Goal: Find specific page/section: Find specific page/section

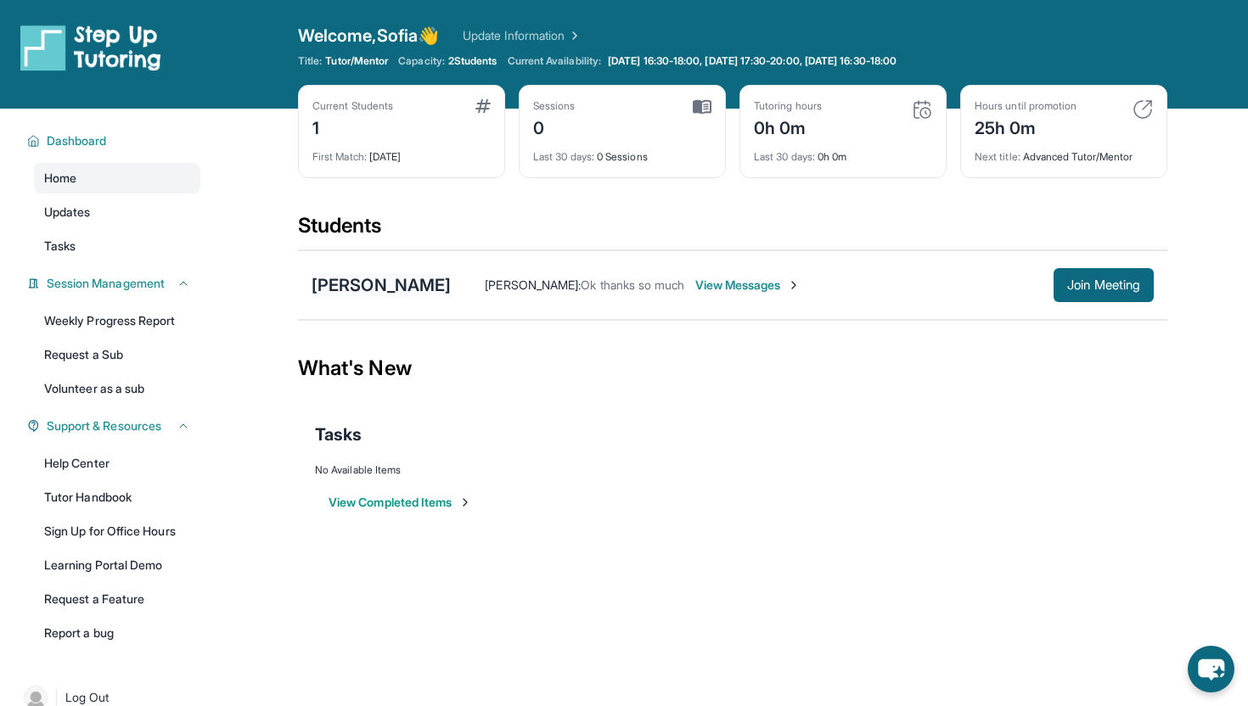
click at [408, 286] on div "[PERSON_NAME]" at bounding box center [381, 285] width 139 height 24
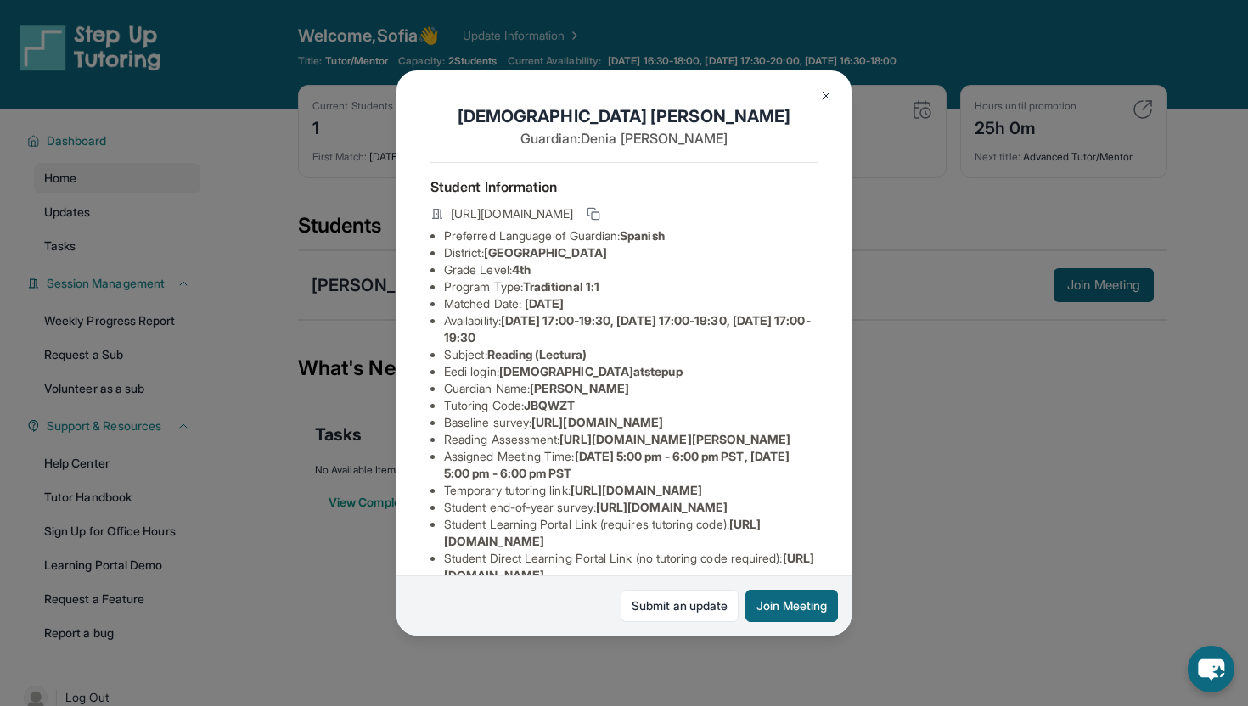
click at [576, 430] on span "https://airtable.com/apprlfn8WjpjBUn2G/shrK0QR6AaNyG5psY?prefill_Type%20of%20Fo…" at bounding box center [597, 422] width 132 height 14
drag, startPoint x: 450, startPoint y: 436, endPoint x: 876, endPoint y: 468, distance: 427.3
click at [876, 468] on div "Esdras Morales Guardian: Denia Lopez Student Information https://student-portal…" at bounding box center [624, 353] width 1248 height 706
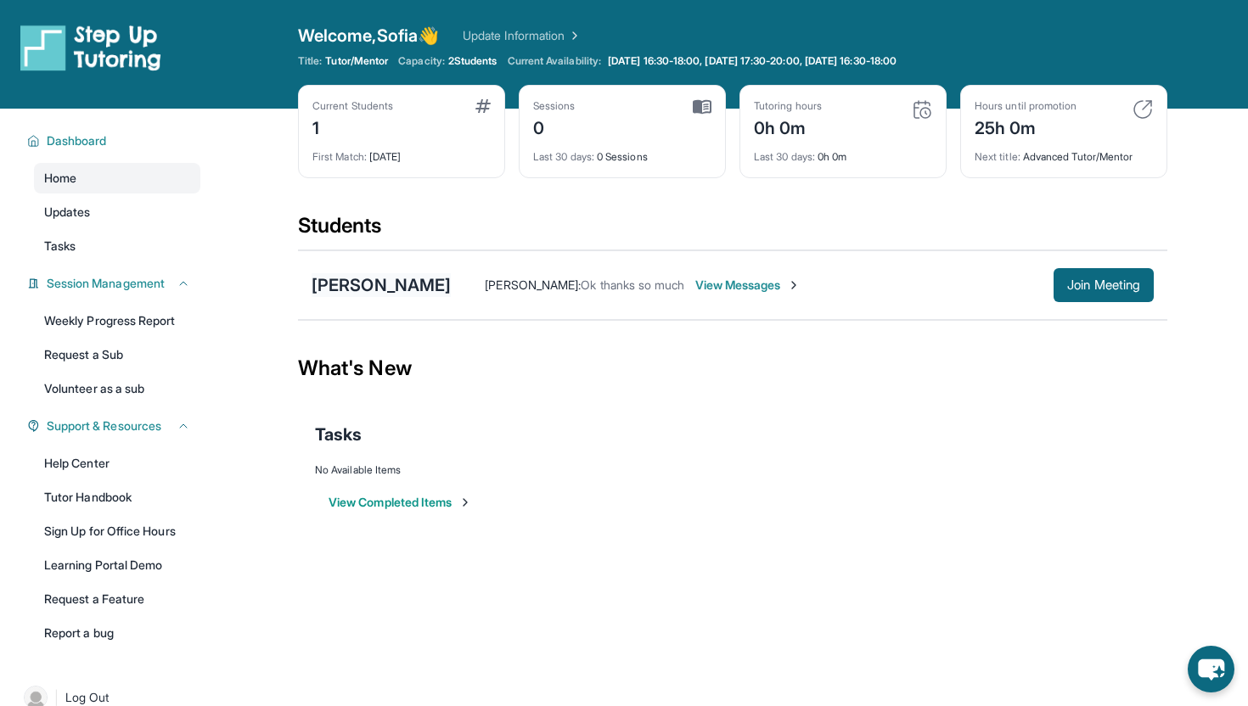
click at [379, 286] on div "[PERSON_NAME]" at bounding box center [381, 285] width 139 height 24
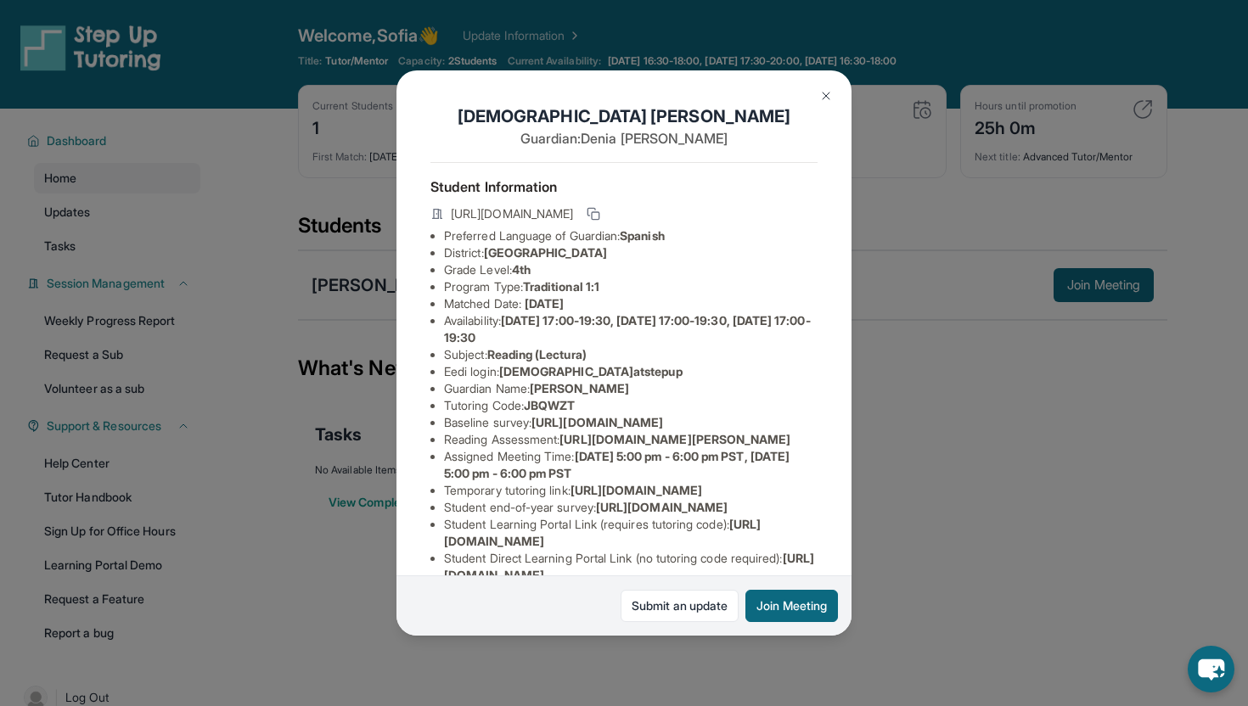
scroll to position [0, 513]
drag, startPoint x: 442, startPoint y: 436, endPoint x: 819, endPoint y: 481, distance: 379.7
click at [819, 481] on div "Esdras Morales Guardian: Denia Lopez Student Information https://student-portal…" at bounding box center [623, 352] width 455 height 565
copy span "https://airtable.com/apprlfn8WjpjBUn2G/shrK0QR6AaNyG5psY?prefill_Type%20of%20Fo…"
click at [824, 97] on img at bounding box center [826, 96] width 14 height 14
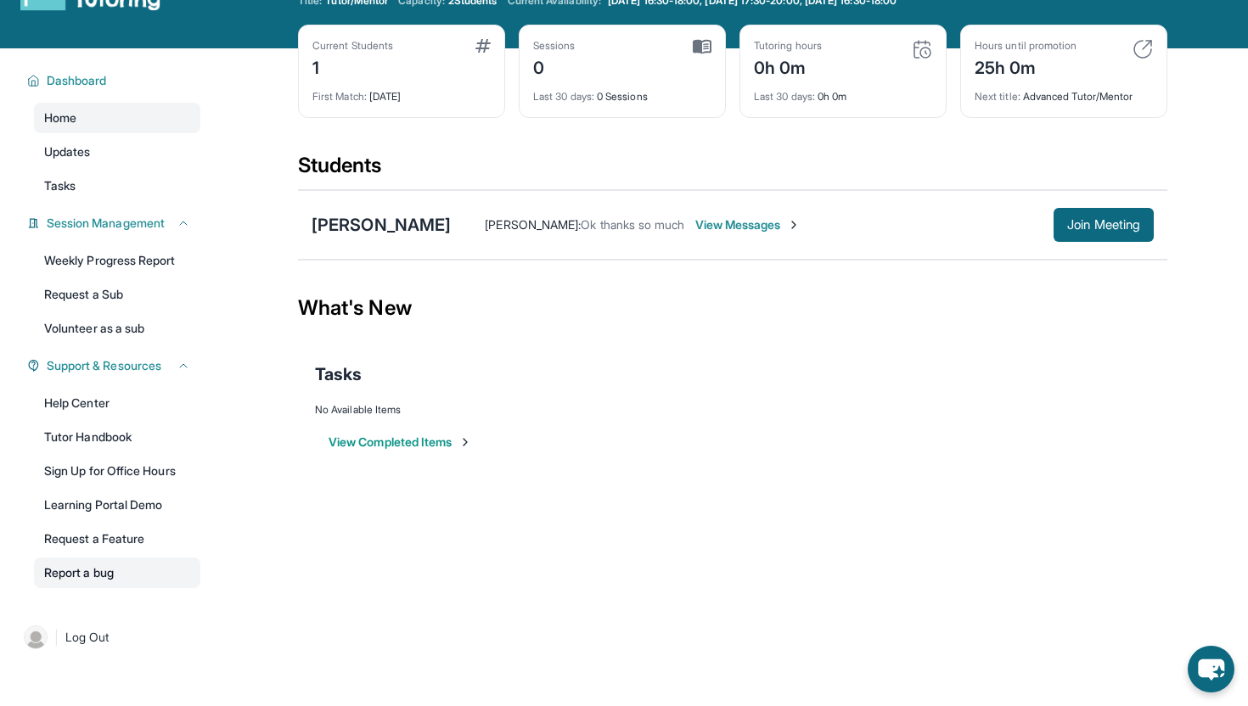
scroll to position [109, 0]
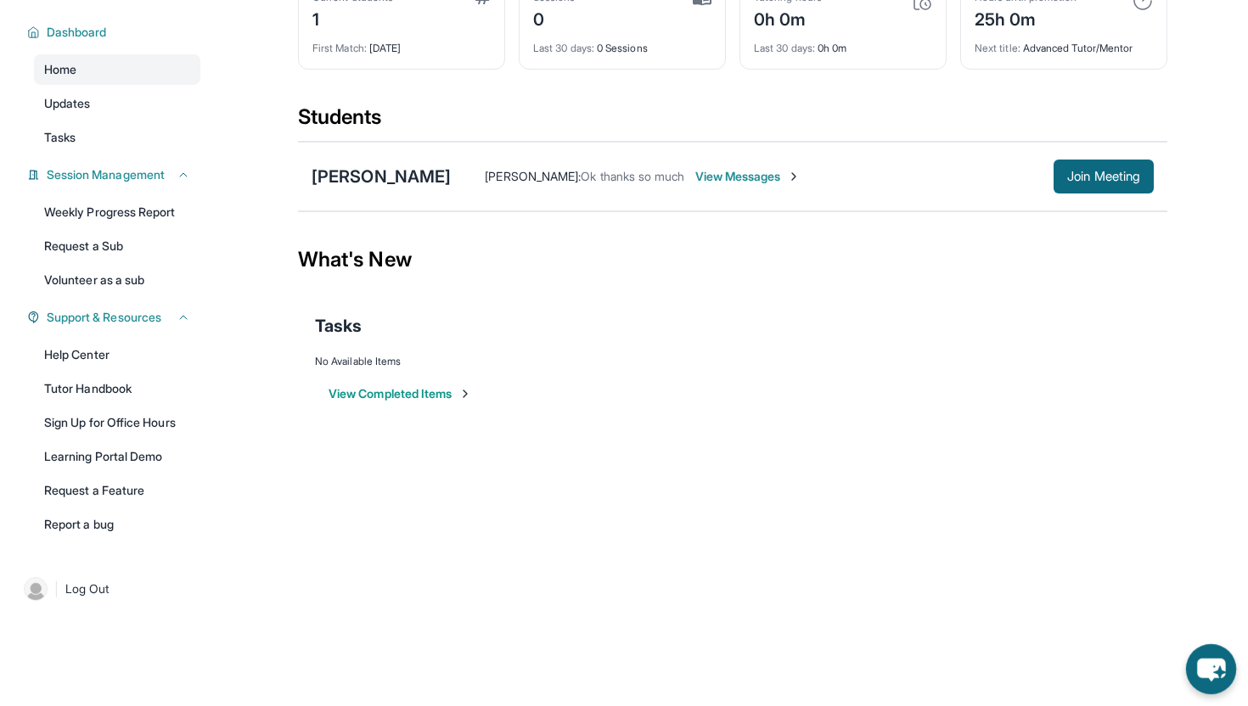
click at [1211, 649] on icon "chat-button" at bounding box center [1211, 669] width 50 height 50
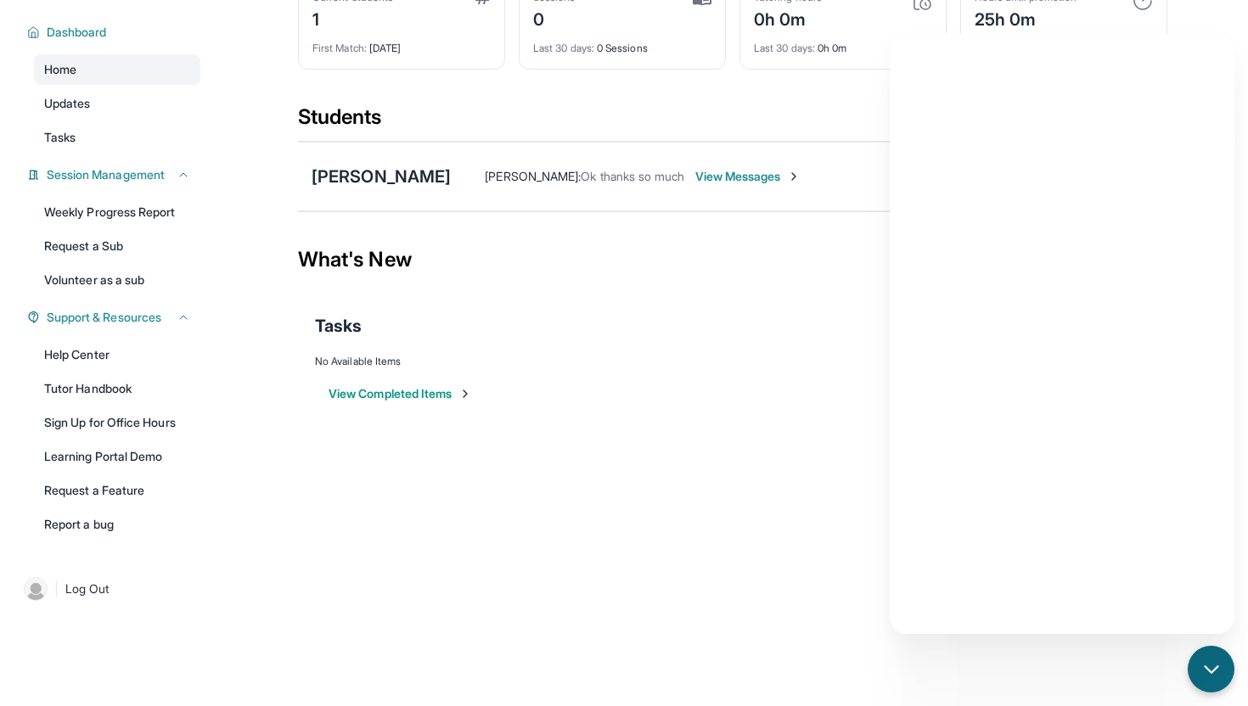
scroll to position [0, 0]
